Goal: Complete application form

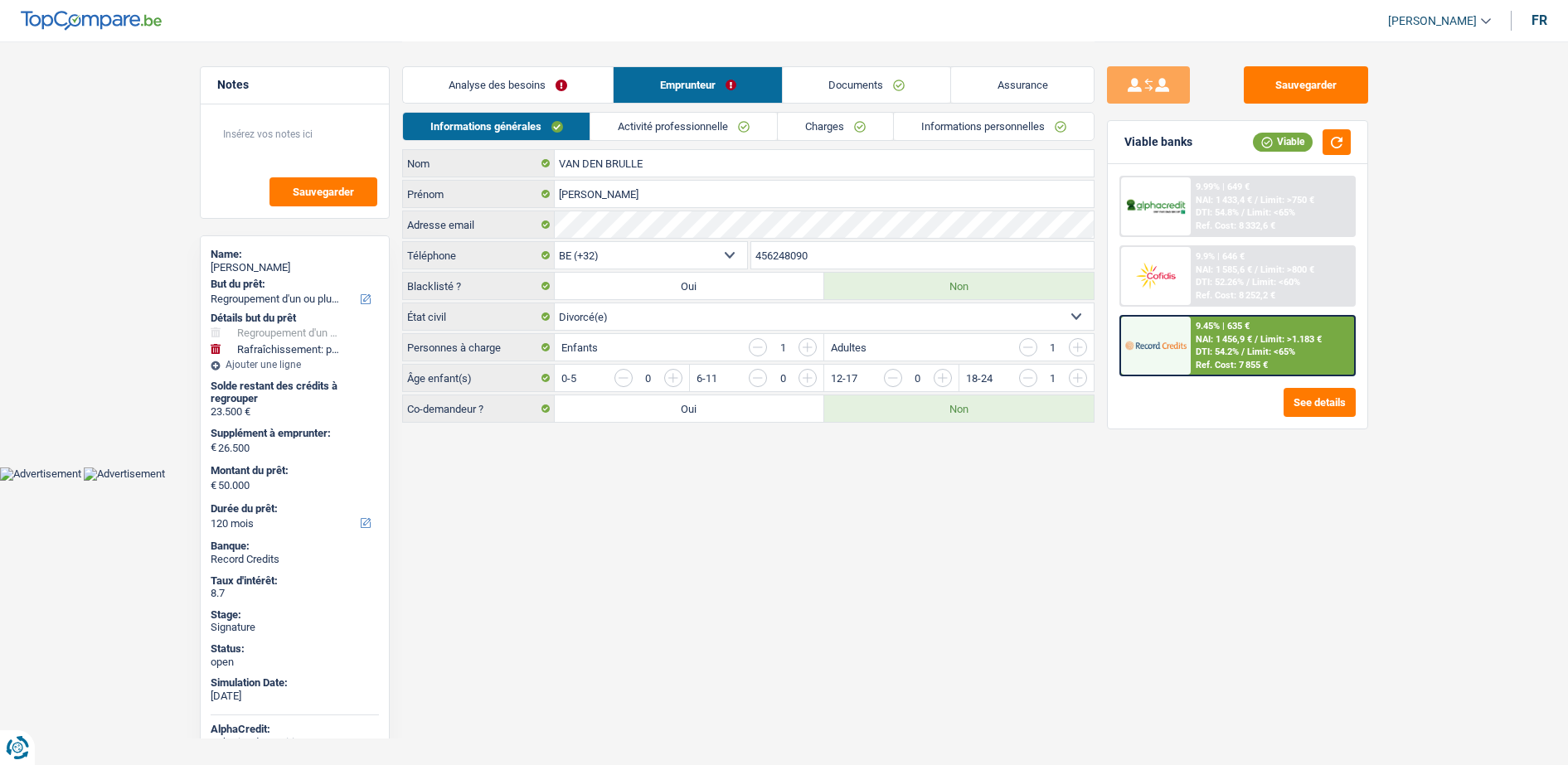
select select "refinancing"
select select "houseOrGarden"
select select "120"
select select "32"
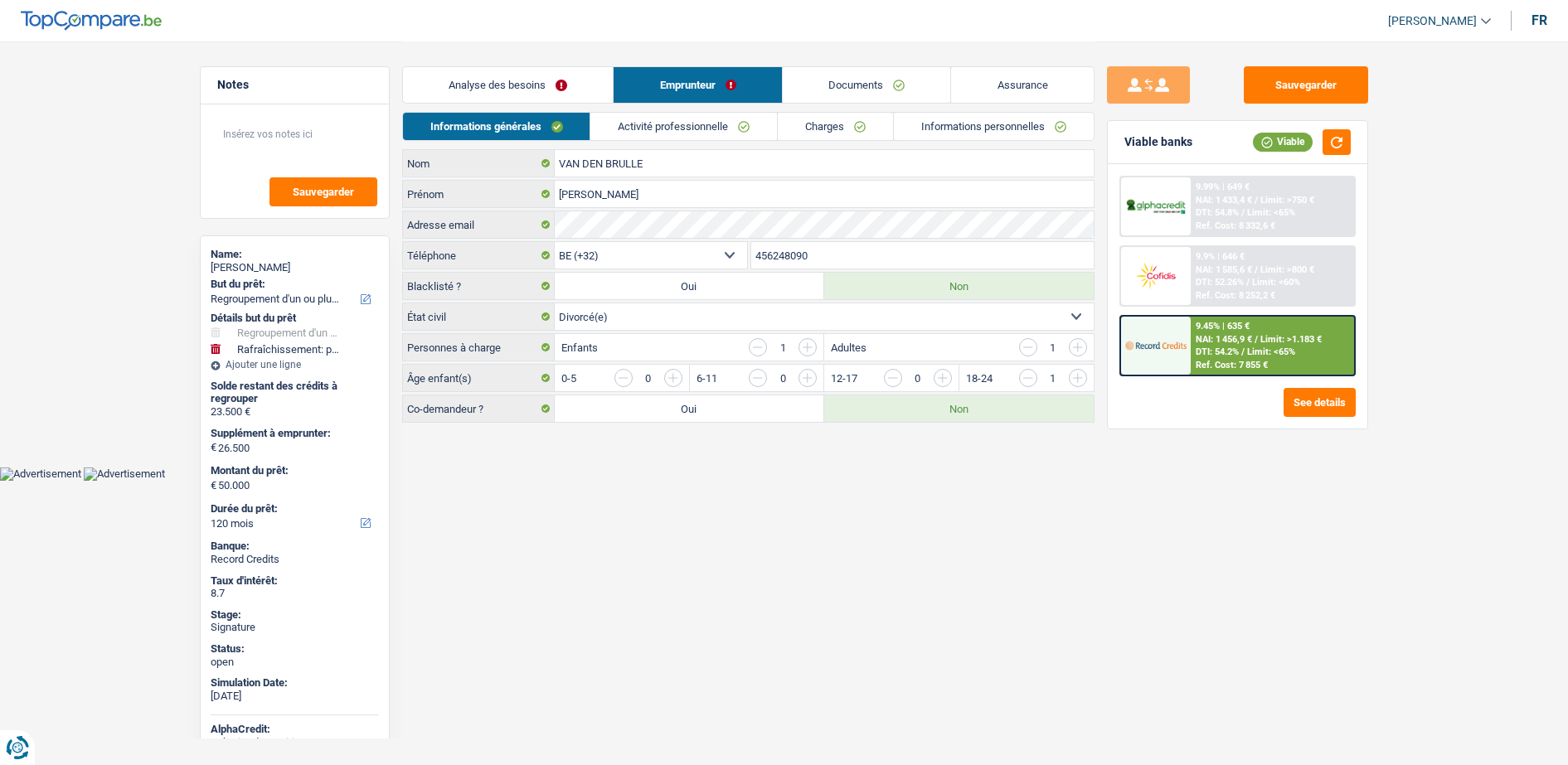
select select "divorced"
select select "ownerWithMortgage"
select select "BE"
select select "carLoan"
select select "60"
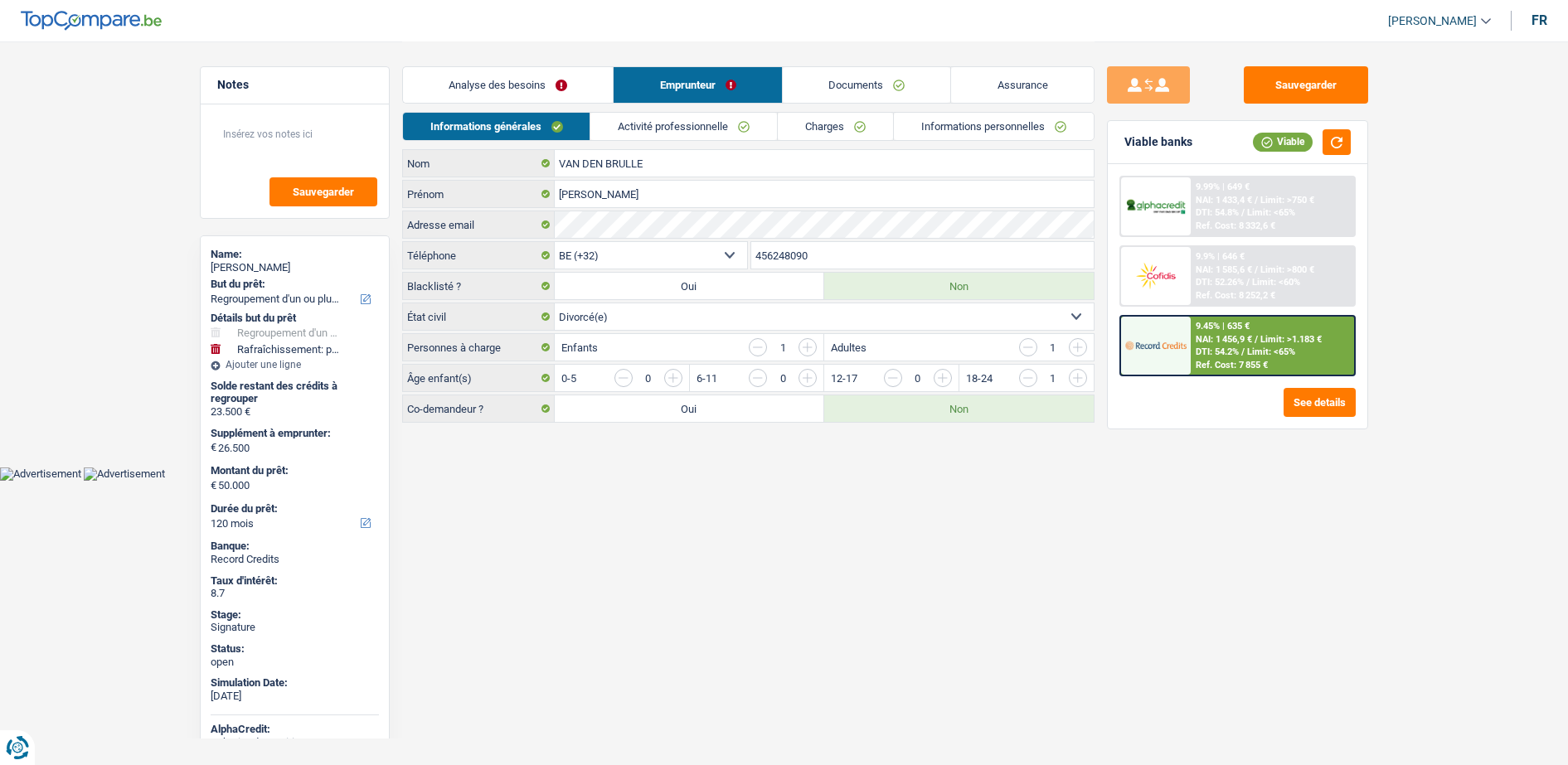
select select "cardOrCredit"
select select "mortgage"
select select "300"
select select "mortgage"
select select "240"
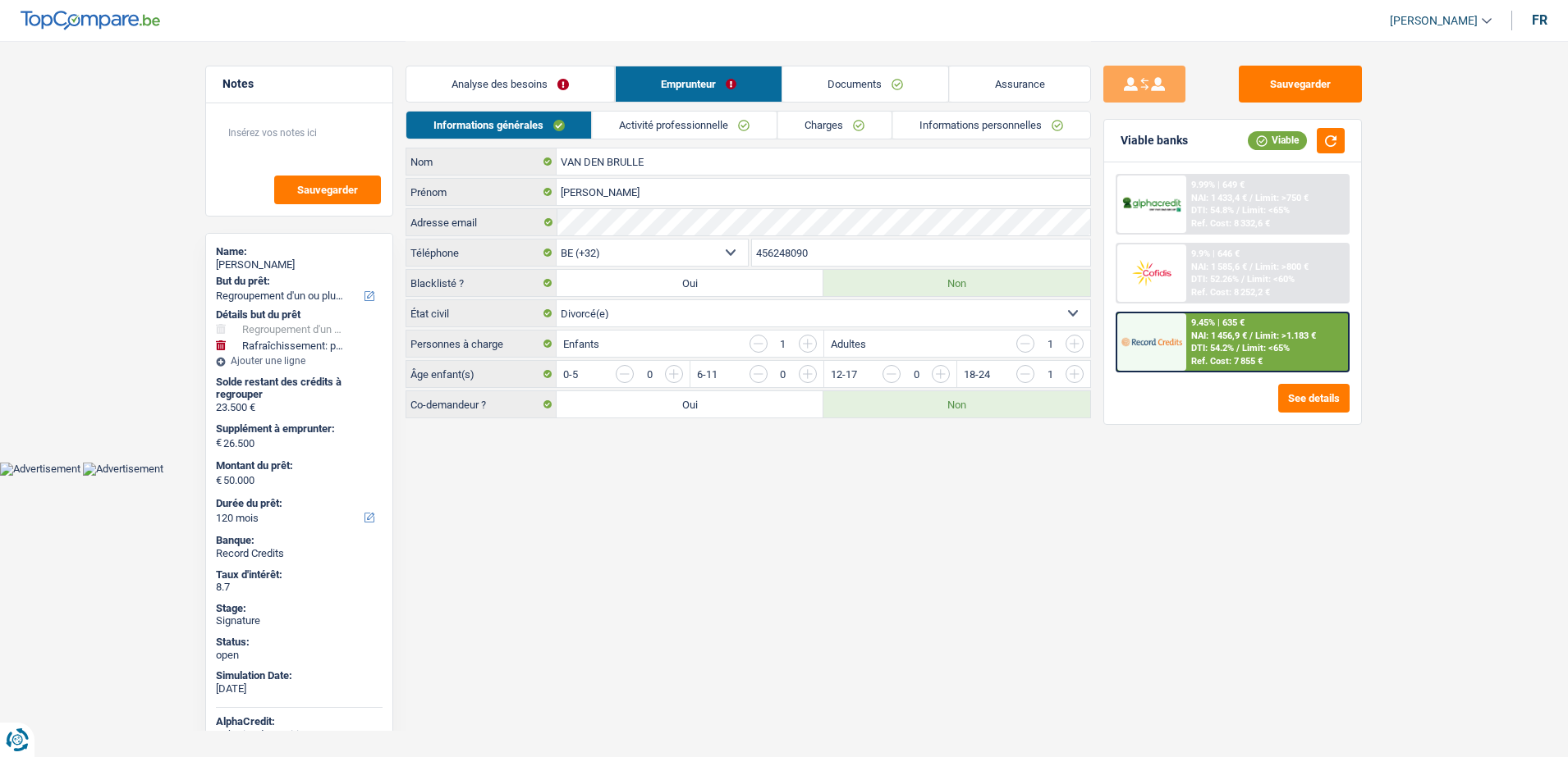
click at [683, 106] on div "Analyse des besoins Emprunteur Documents Assurance" at bounding box center [748, 76] width 685 height 69
drag, startPoint x: 690, startPoint y: 126, endPoint x: 721, endPoint y: 121, distance: 31.4
click at [691, 126] on link "Activité professionnelle" at bounding box center [684, 125] width 184 height 27
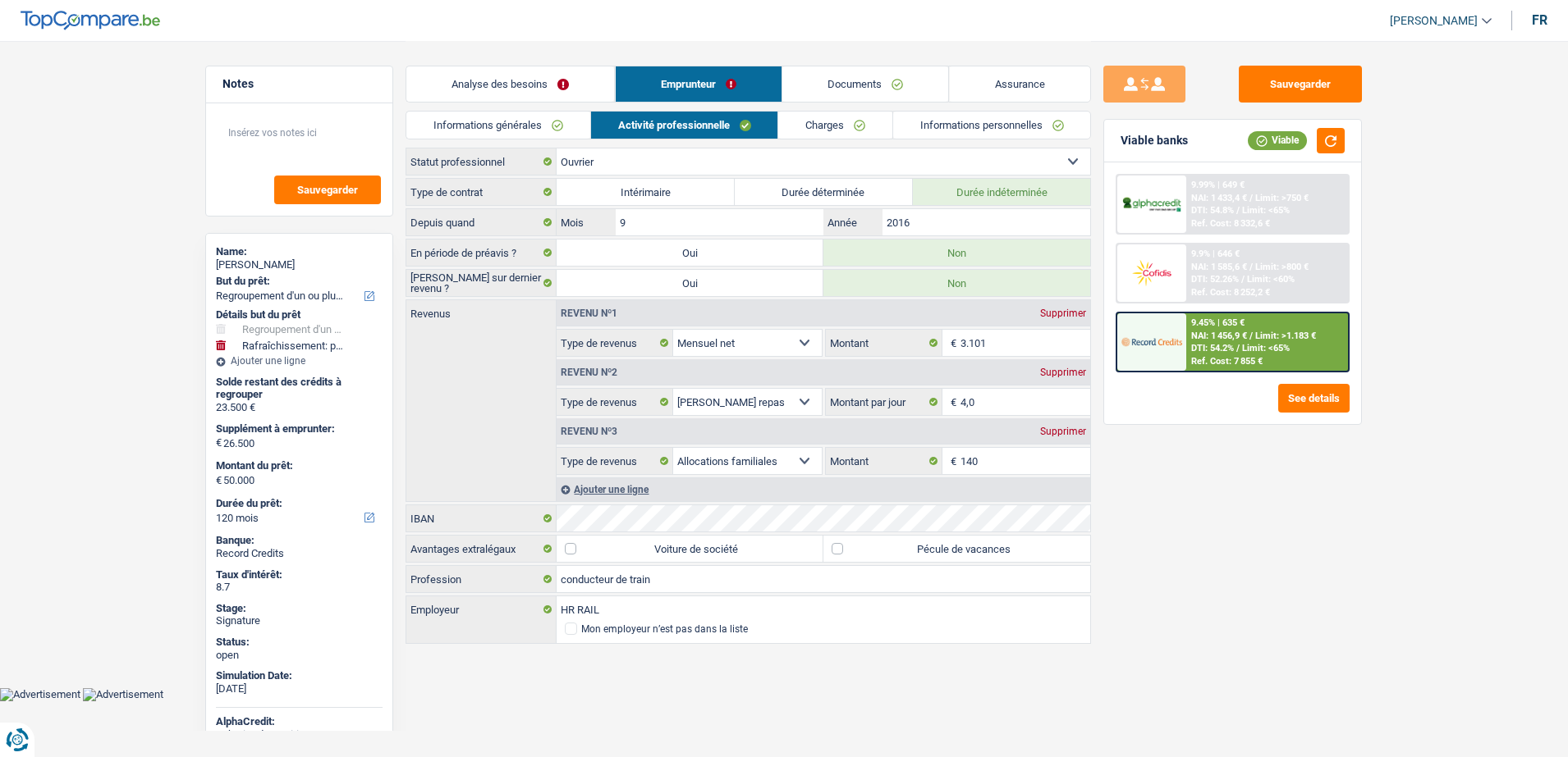
click at [827, 112] on link "Charges" at bounding box center [835, 125] width 114 height 27
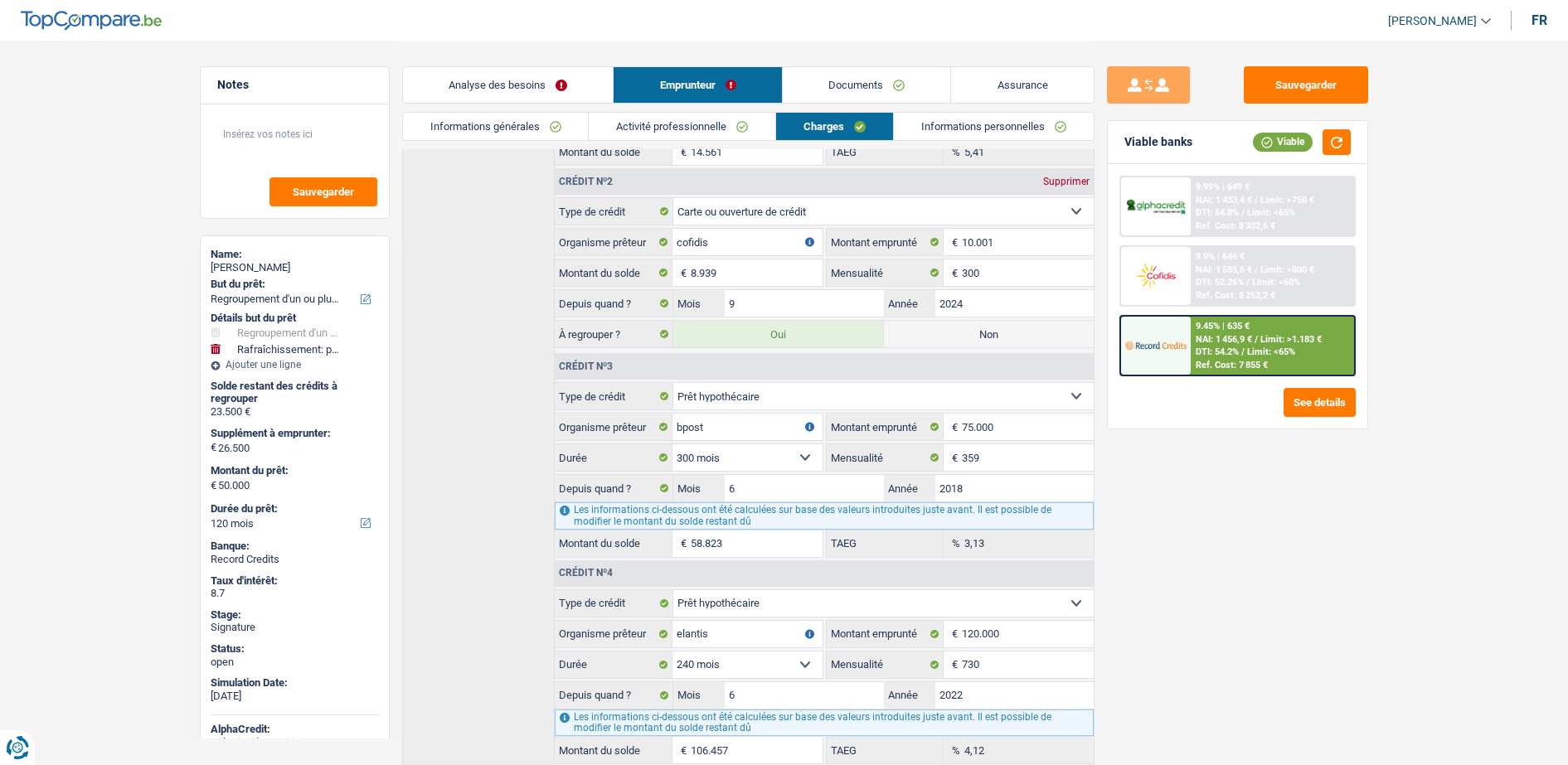
scroll to position [548, 0]
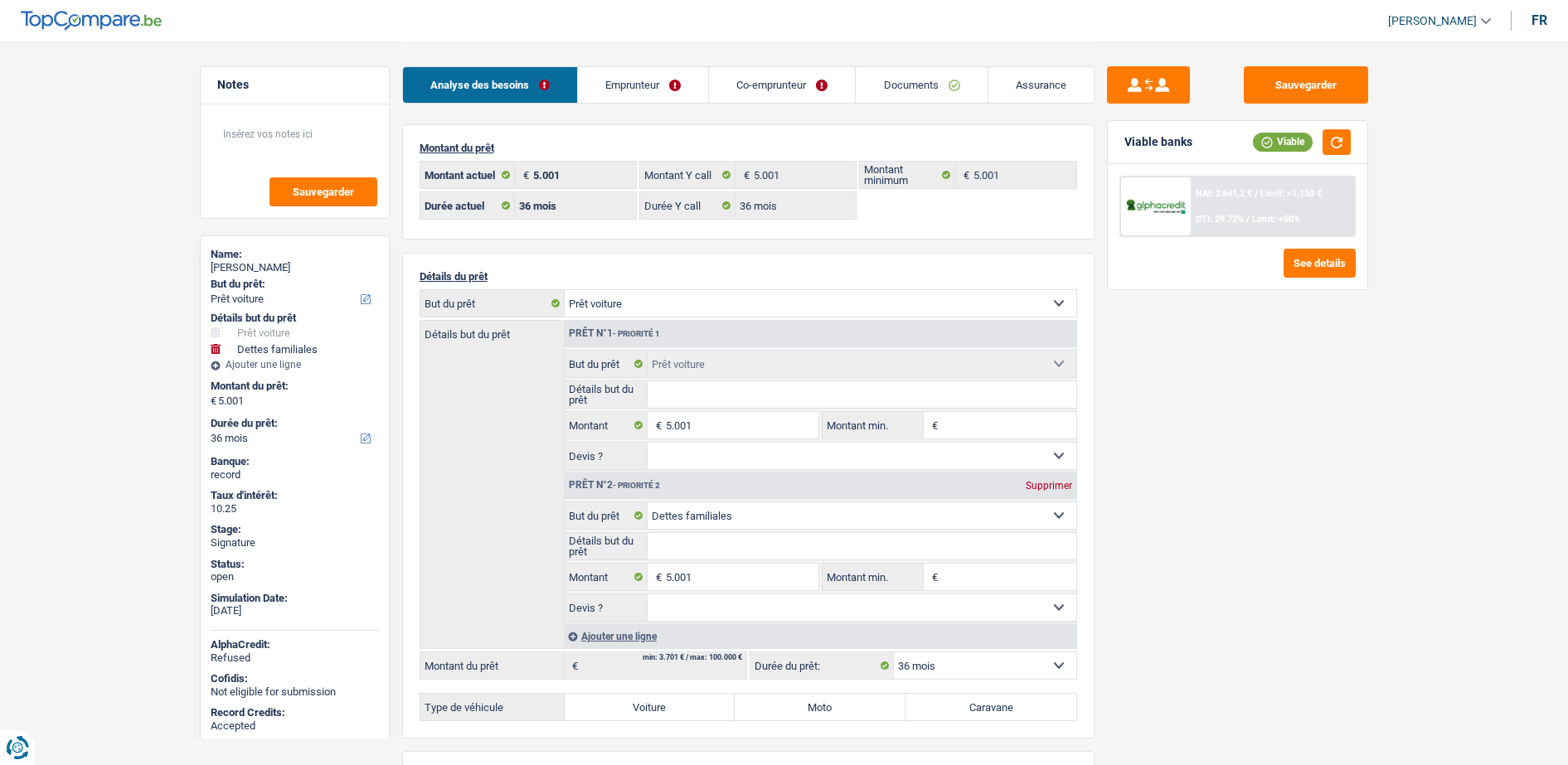
select select "car"
select select "familyDebt"
select select "36"
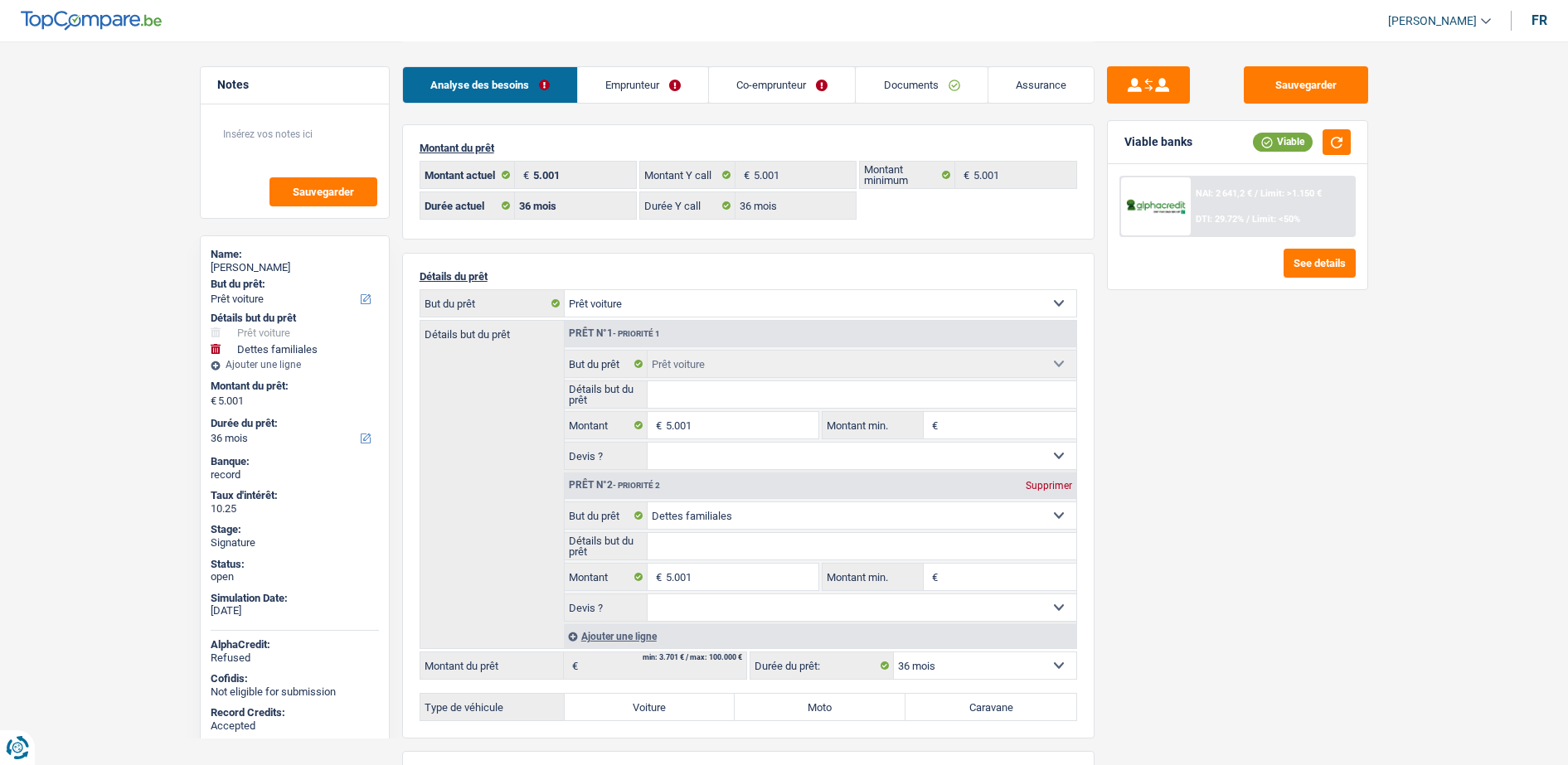
select select "36"
select select "car"
select select "familyDebt"
select select "36"
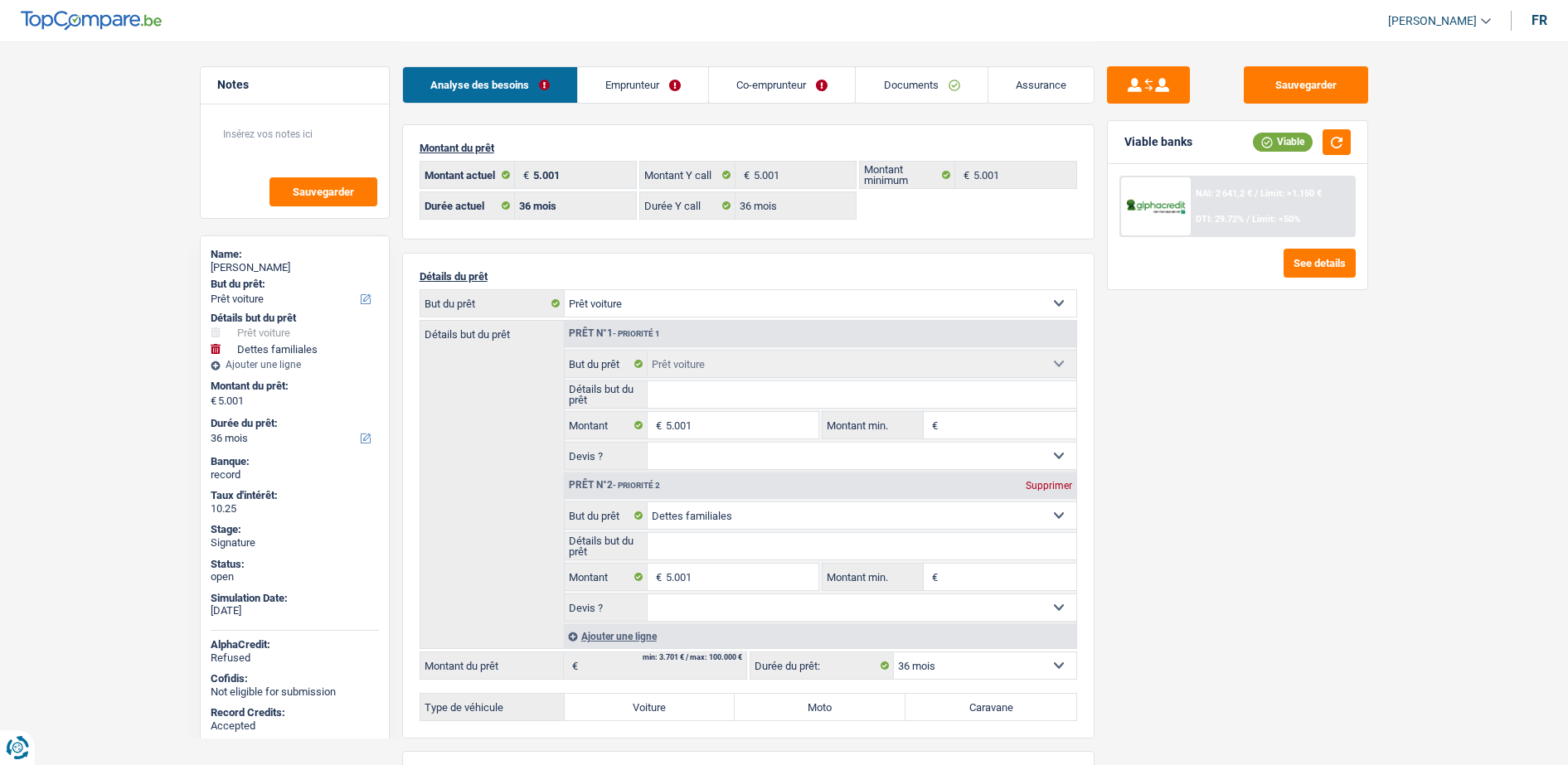
select select "32"
select select "married"
click at [675, 80] on link "Emprunteur" at bounding box center [643, 84] width 130 height 36
